Goal: Task Accomplishment & Management: Manage account settings

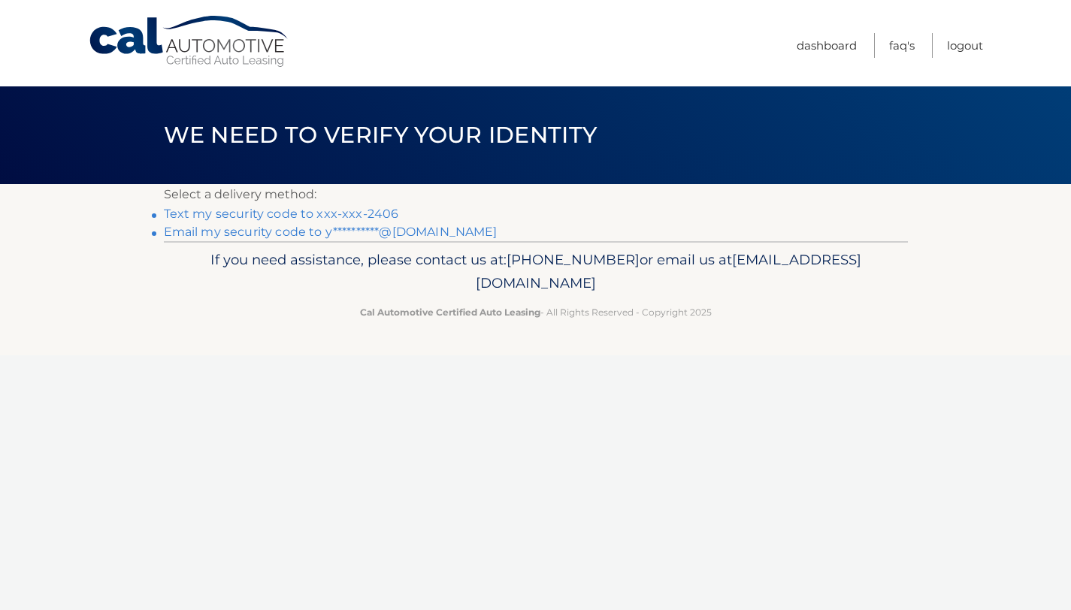
click at [344, 212] on link "Text my security code to xxx-xxx-2406" at bounding box center [281, 214] width 235 height 14
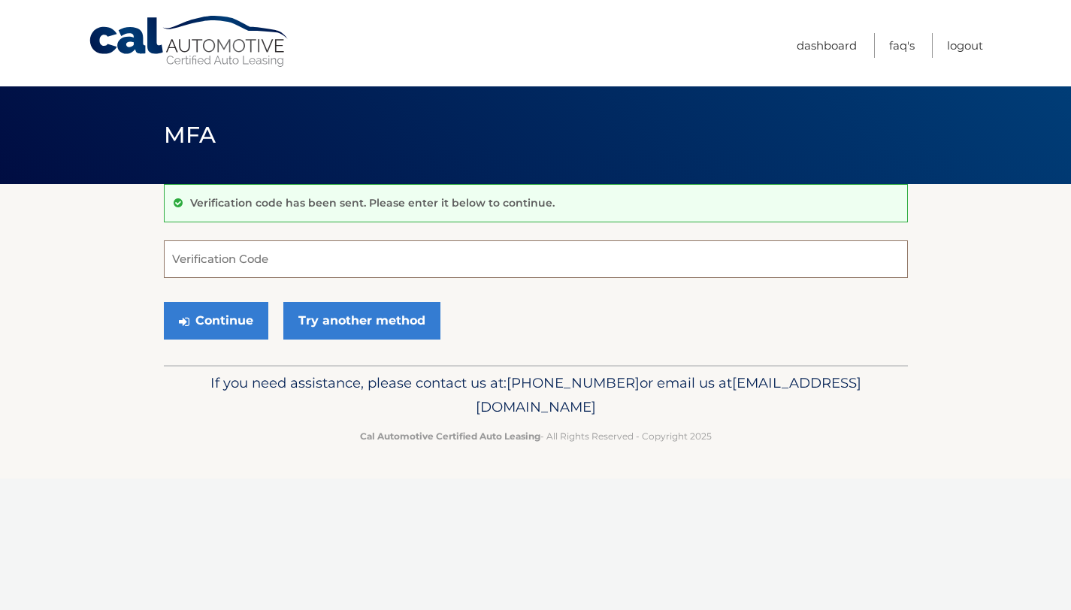
click at [276, 259] on input "Verification Code" at bounding box center [536, 260] width 744 height 38
type input "172667"
click at [226, 327] on button "Continue" at bounding box center [216, 321] width 104 height 38
